Goal: Find specific page/section: Find specific page/section

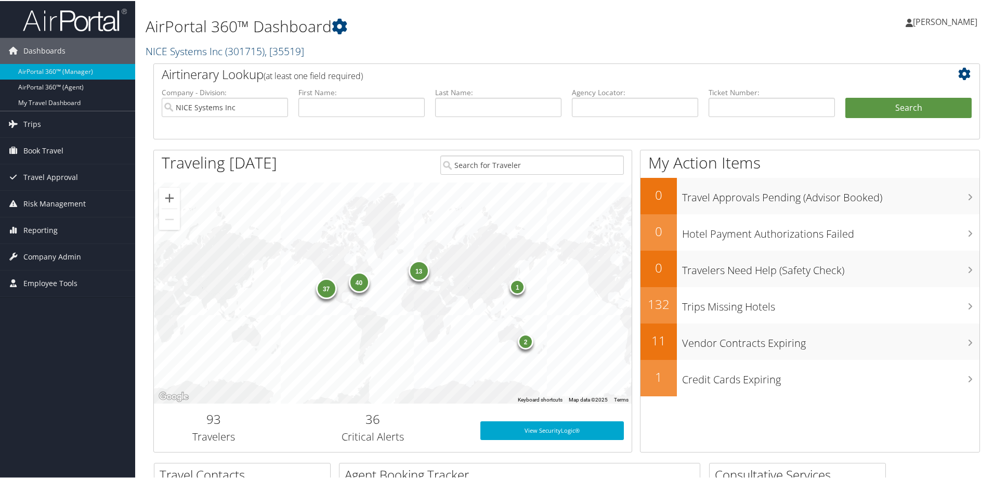
click at [301, 47] on span ", [ 35519 ]" at bounding box center [285, 50] width 40 height 14
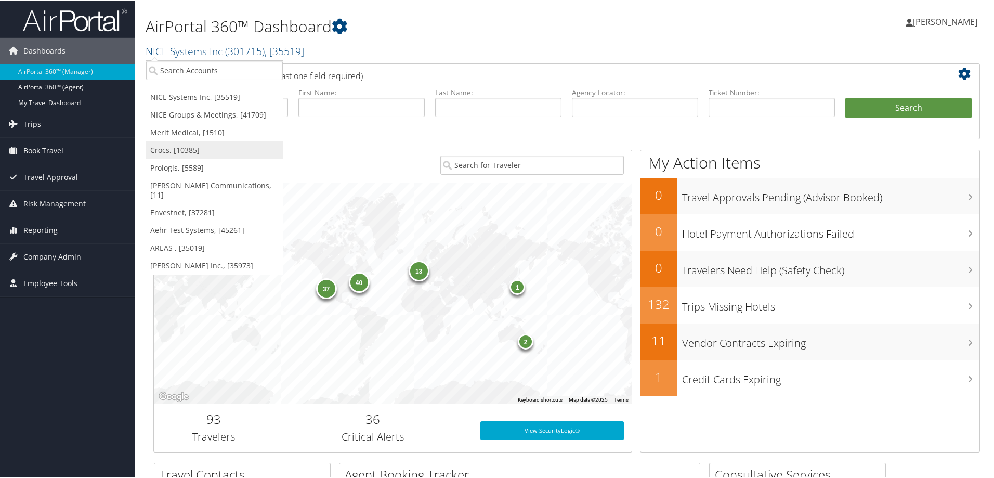
click at [184, 145] on link "Crocs, [10385]" at bounding box center [214, 149] width 137 height 18
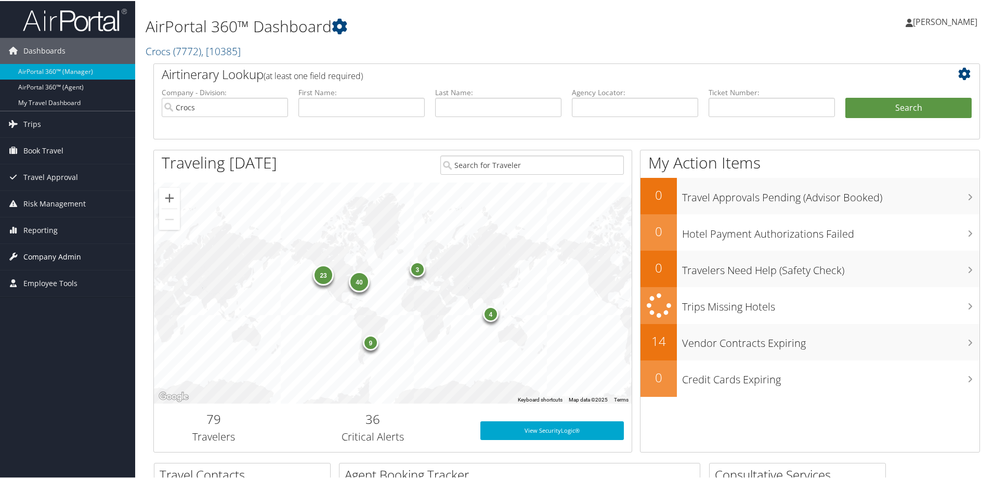
click at [77, 255] on span "Company Admin" at bounding box center [52, 256] width 58 height 26
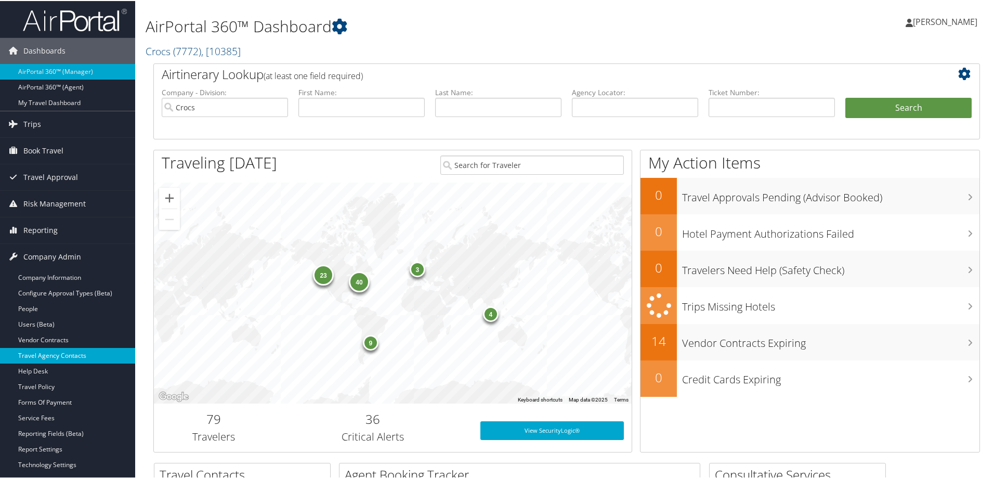
click at [55, 353] on link "Travel Agency Contacts" at bounding box center [67, 355] width 135 height 16
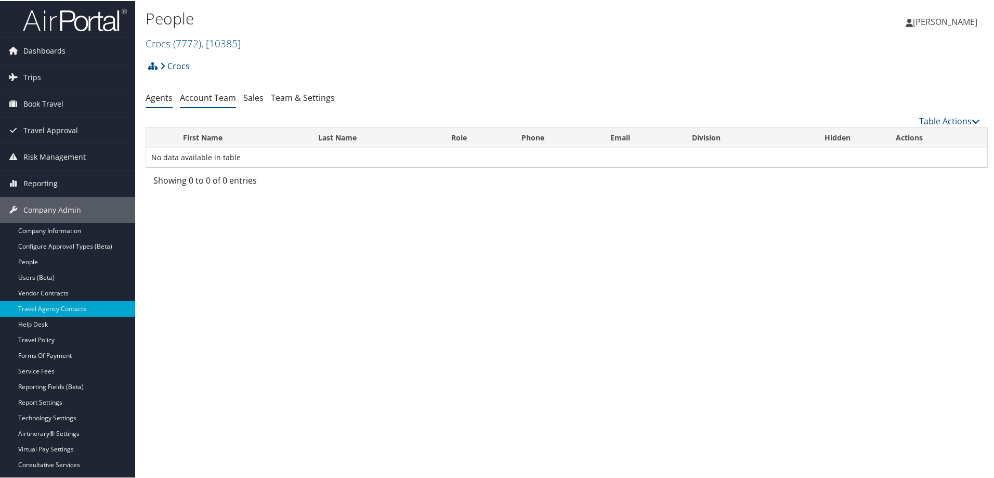
click at [199, 98] on link "Account Team" at bounding box center [208, 96] width 56 height 11
